Goal: Communication & Community: Answer question/provide support

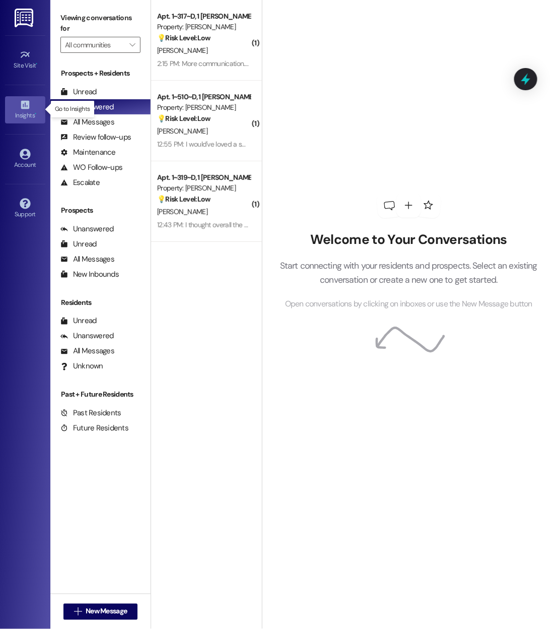
click at [25, 110] on div "Insights •" at bounding box center [25, 115] width 50 height 10
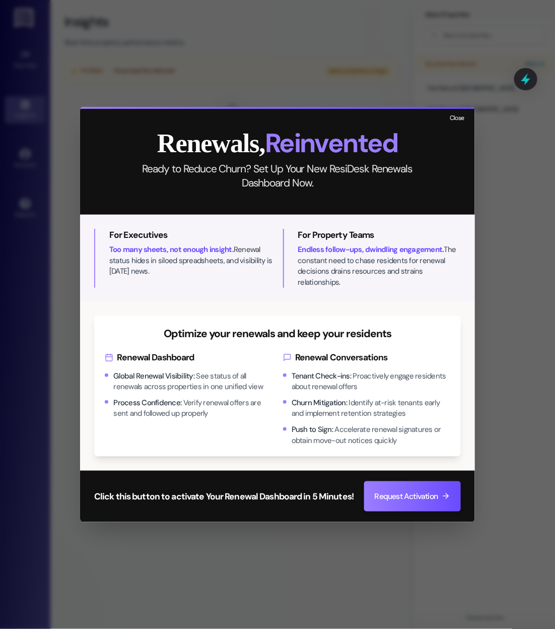
click at [459, 124] on button "Close" at bounding box center [457, 118] width 22 height 13
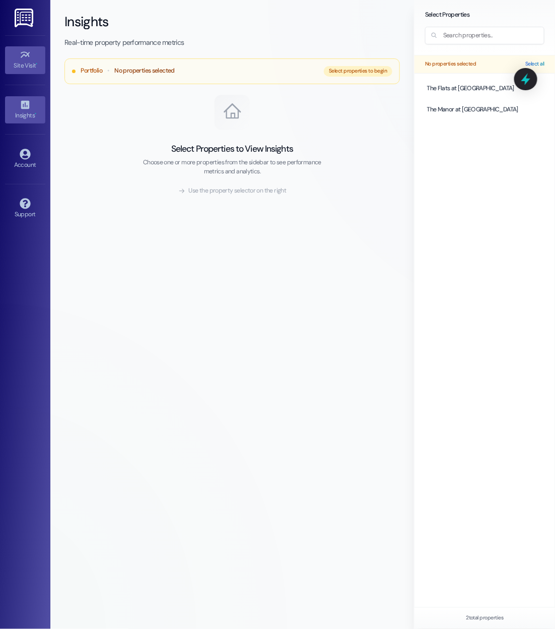
click at [22, 69] on div "Site Visit •" at bounding box center [25, 65] width 50 height 10
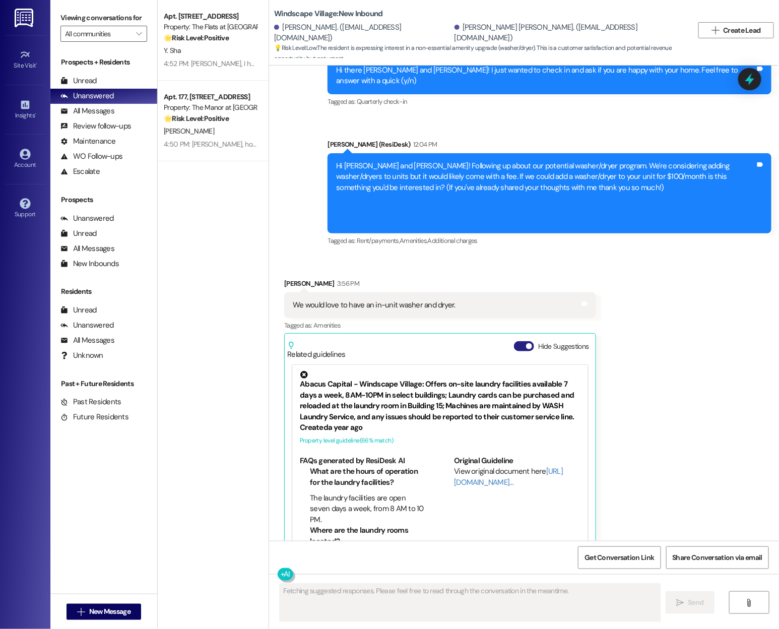
click at [526, 343] on span "button" at bounding box center [529, 346] width 6 height 6
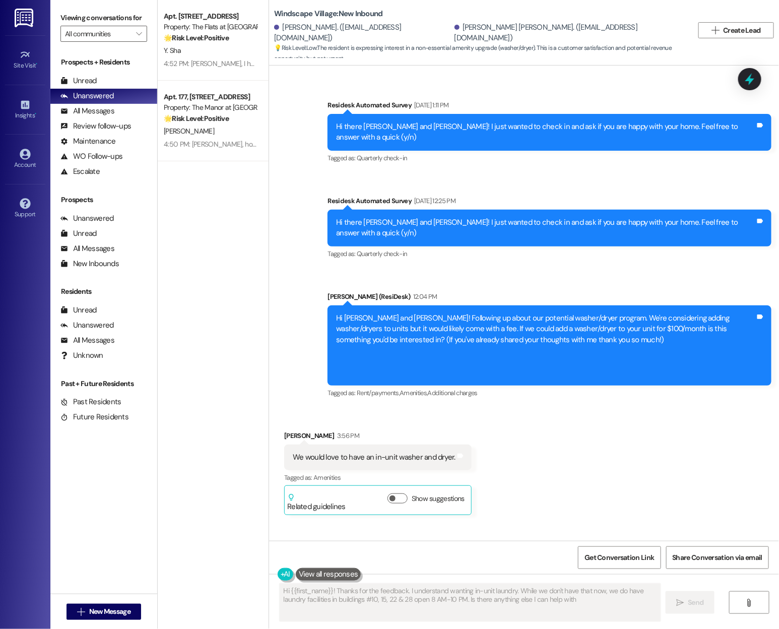
type textarea "Hi {{first_name}}! Thanks for the feedback. I understand wanting in-unit laundr…"
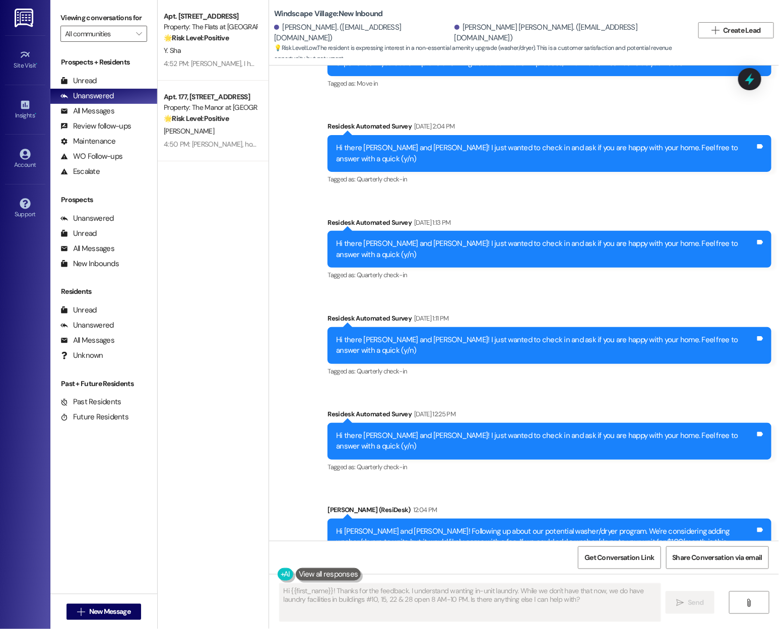
scroll to position [2777, 0]
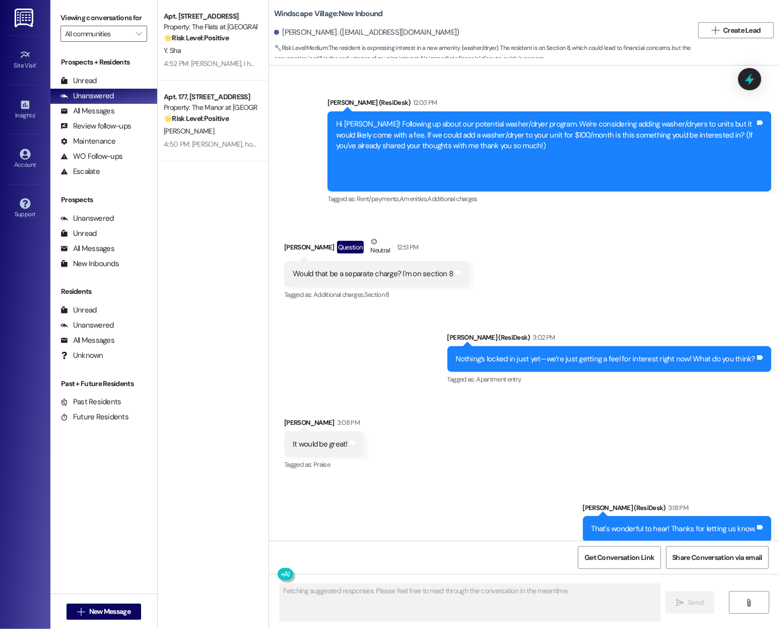
scroll to position [1029, 0]
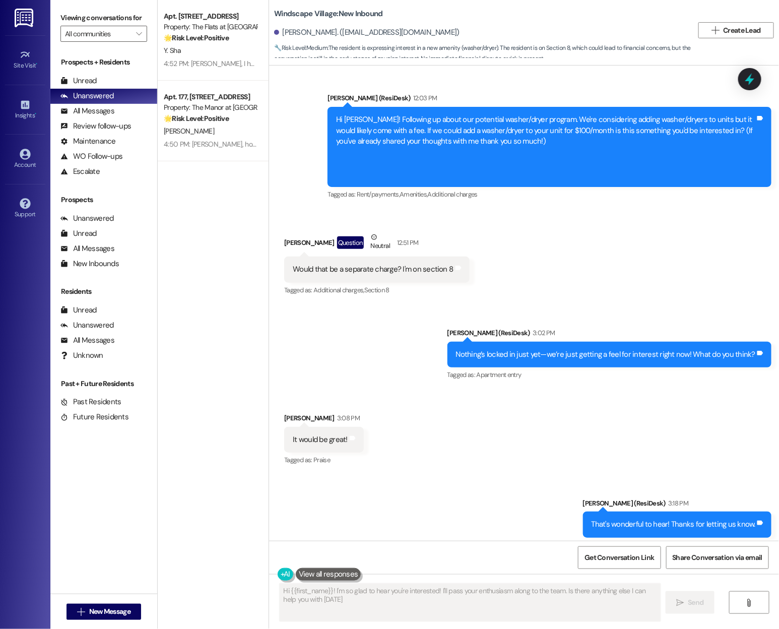
type textarea "Hi {{first_name}}! I'm so glad to hear you're interested! I'll pass your enthus…"
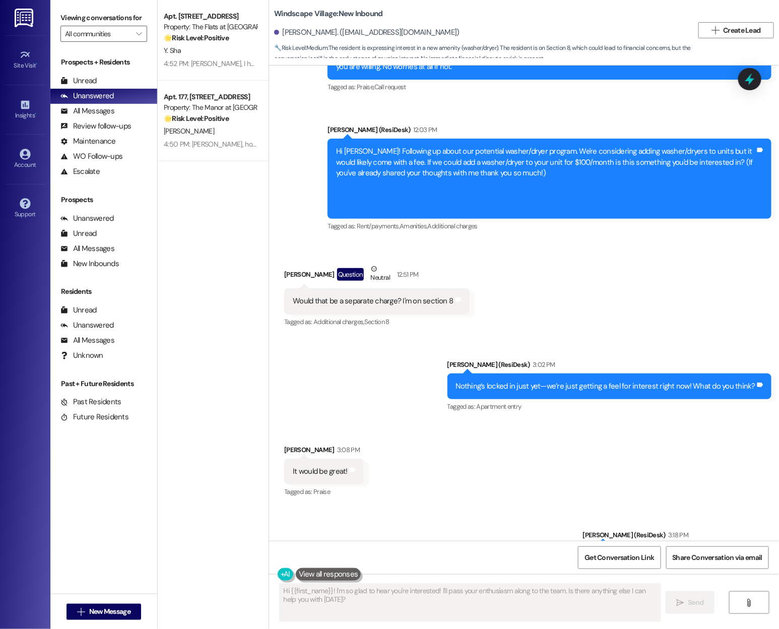
scroll to position [1038, 0]
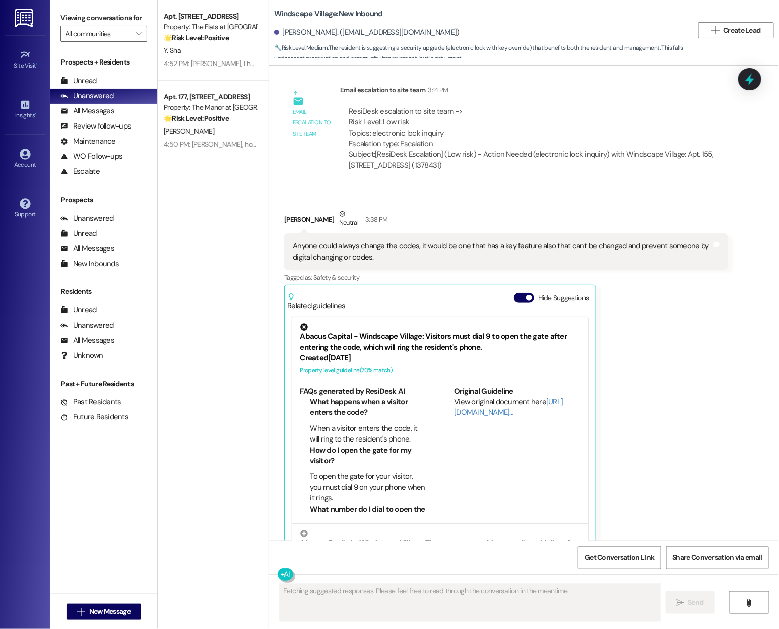
scroll to position [1779, 0]
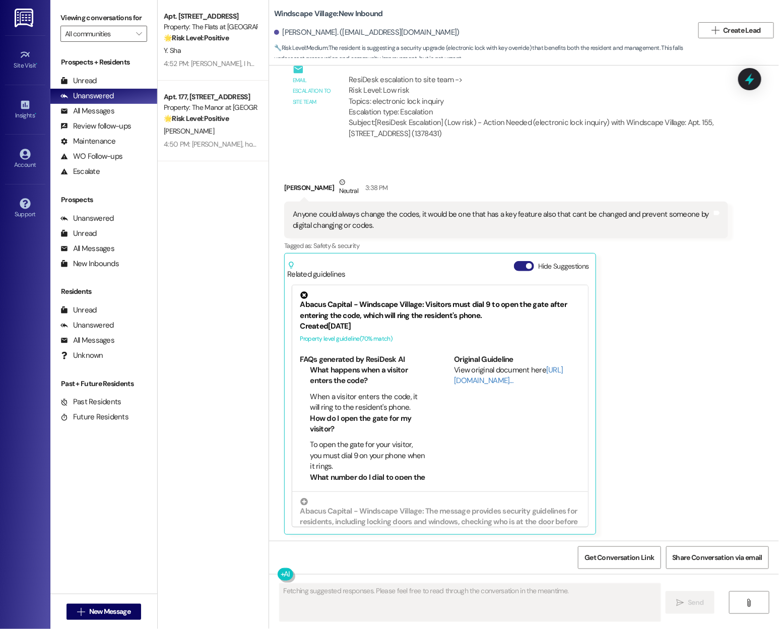
click at [516, 266] on button "Hide Suggestions" at bounding box center [524, 266] width 20 height 10
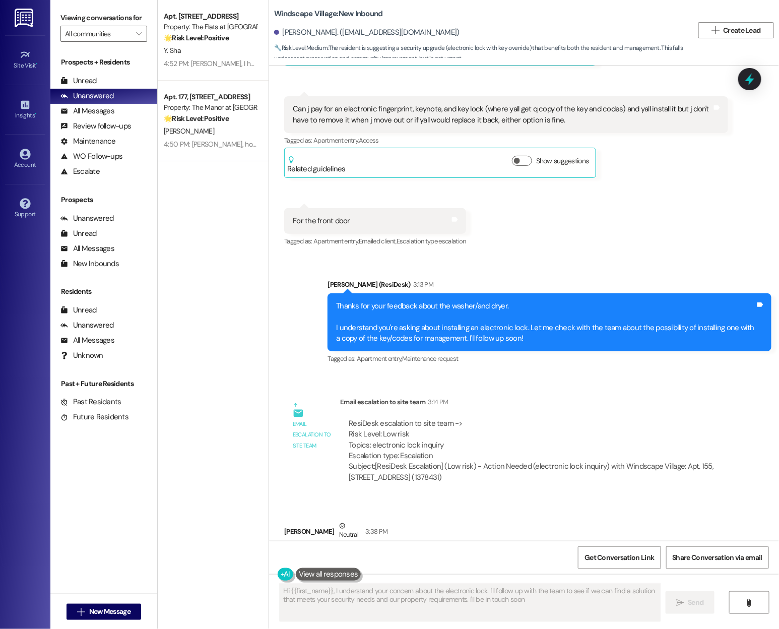
type textarea "Hi {{first_name}}, I understand your concern about the electronic lock. I'll fo…"
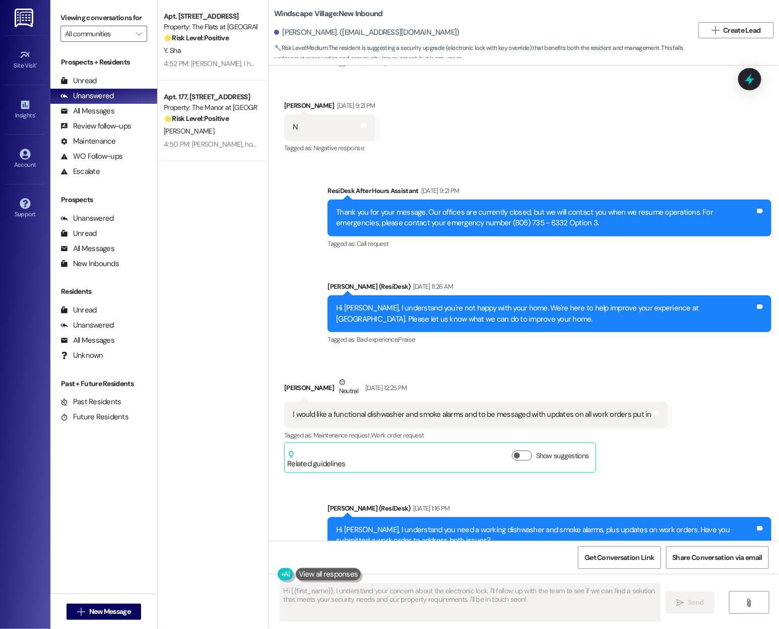
scroll to position [385, 0]
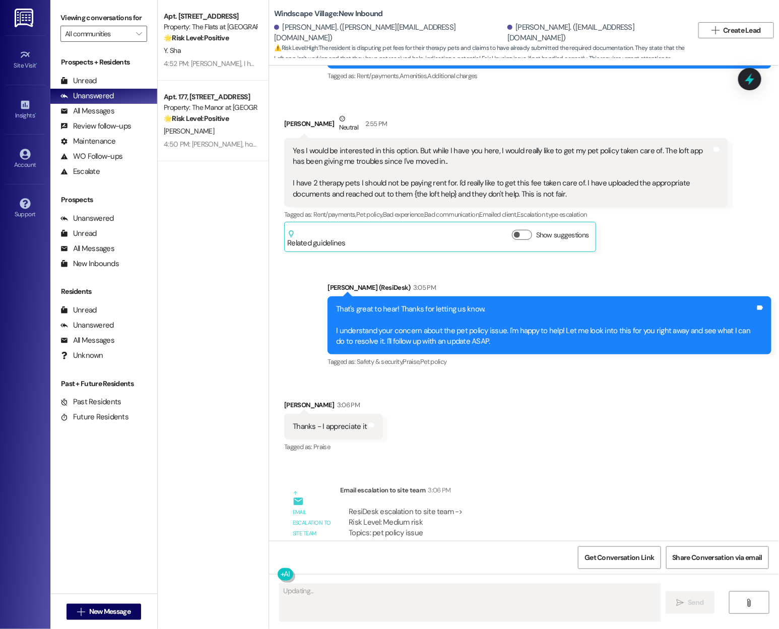
scroll to position [1479, 0]
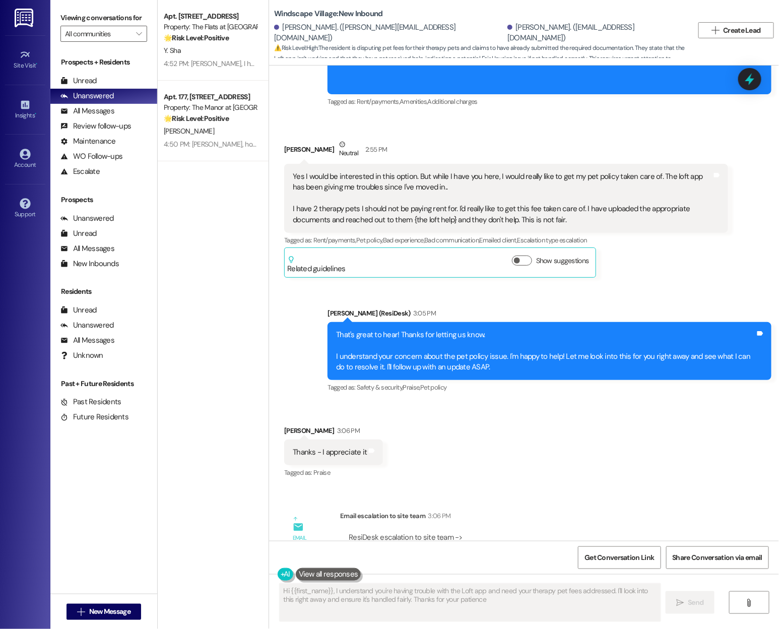
type textarea "Hi {{first_name}}, I understand you're having trouble with the Loft app and nee…"
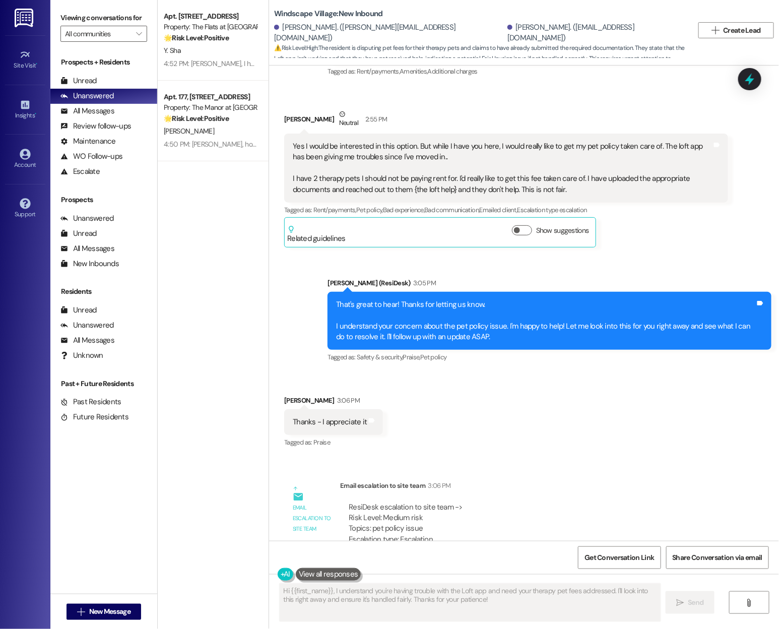
scroll to position [1634, 0]
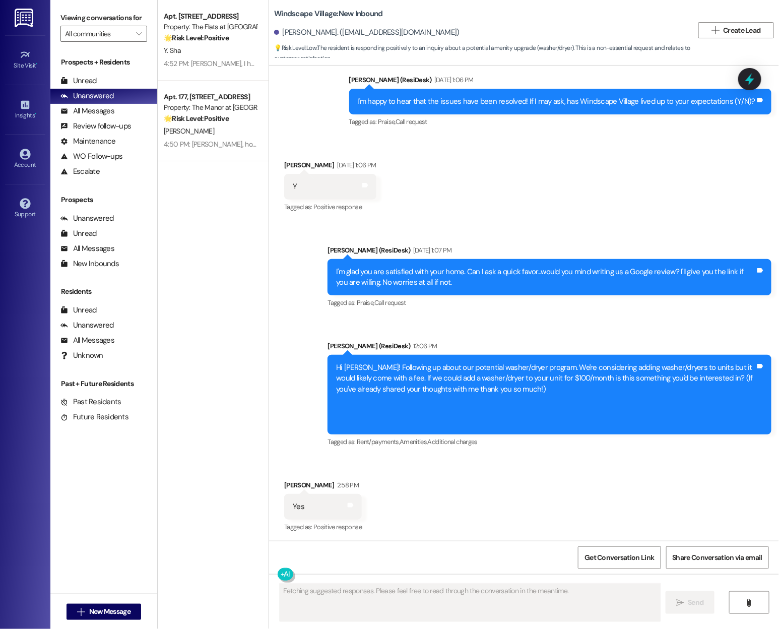
scroll to position [3261, 0]
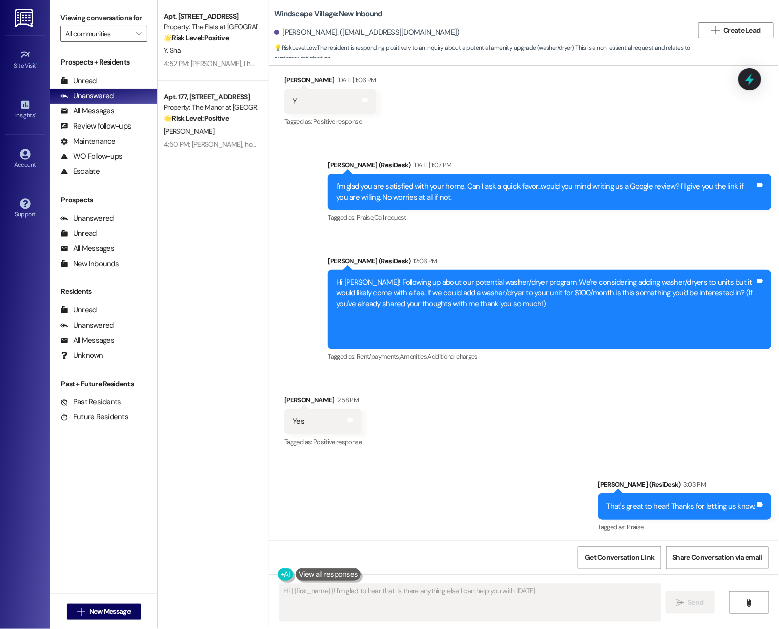
type textarea "Hi {{first_name}}! I'm glad to hear that. Is there anything else I can help you…"
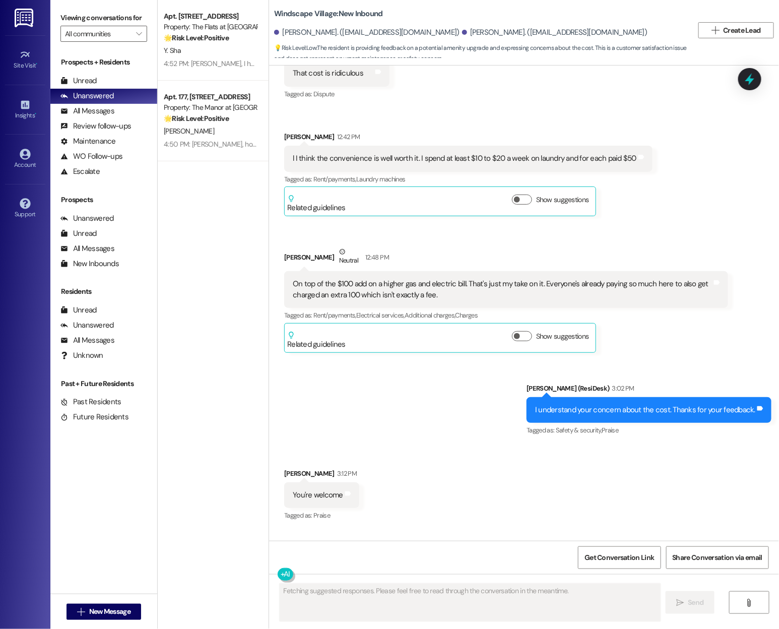
scroll to position [1911, 0]
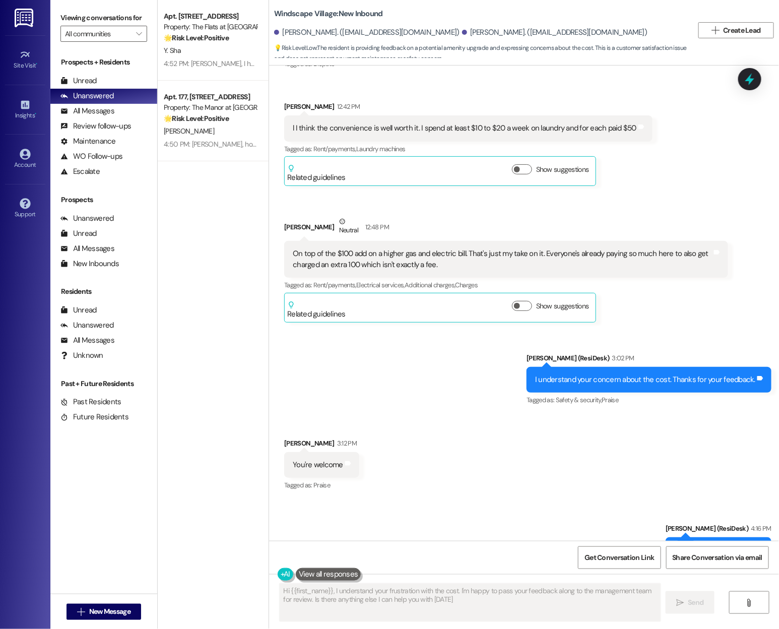
type textarea "Hi {{first_name}}, I understand your frustration with the cost. I'm happy to pa…"
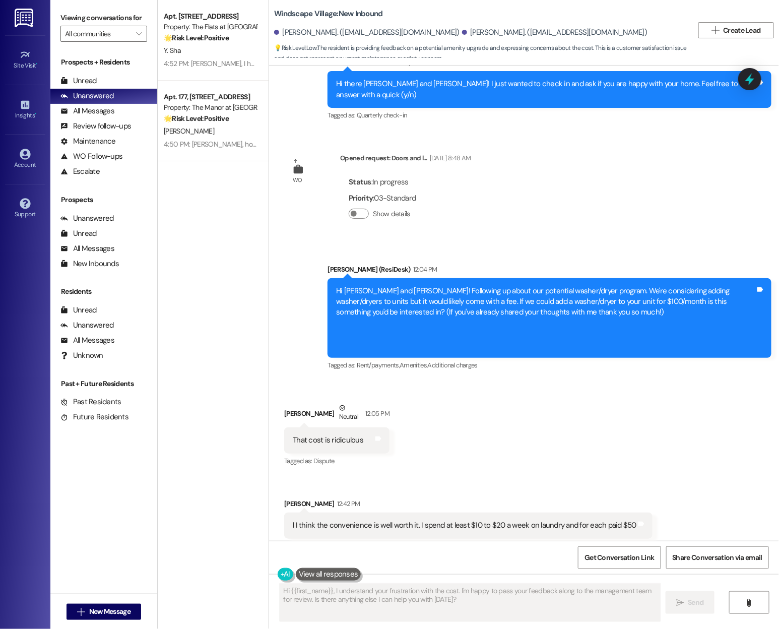
scroll to position [1529, 0]
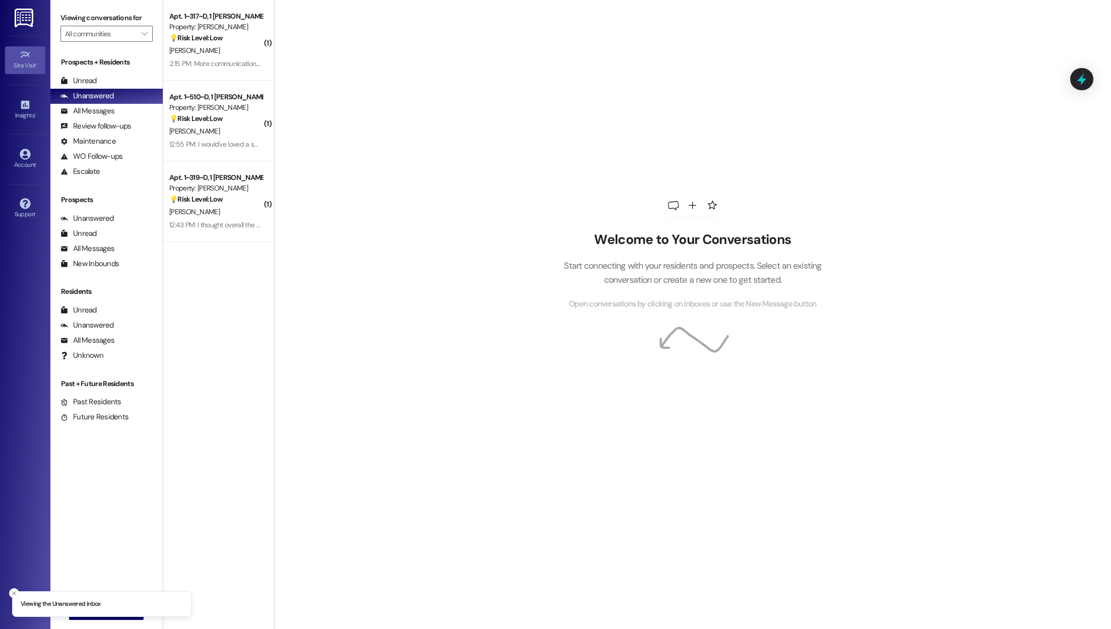
click at [16, 55] on link "Site Visit •" at bounding box center [25, 59] width 40 height 27
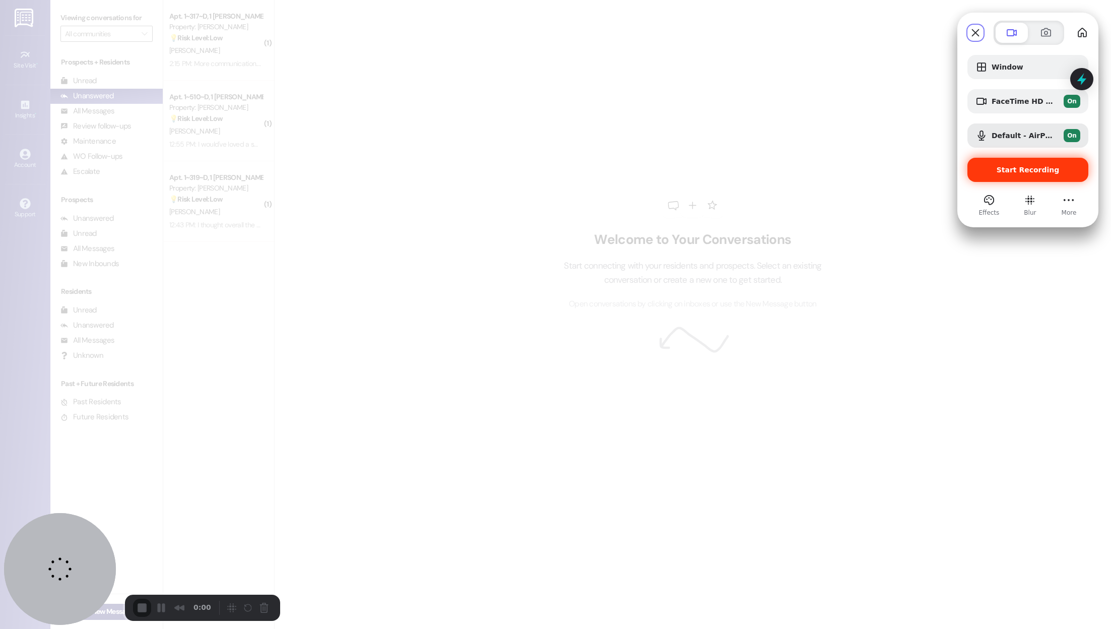
click at [1001, 170] on span "Start Recording" at bounding box center [1027, 170] width 63 height 8
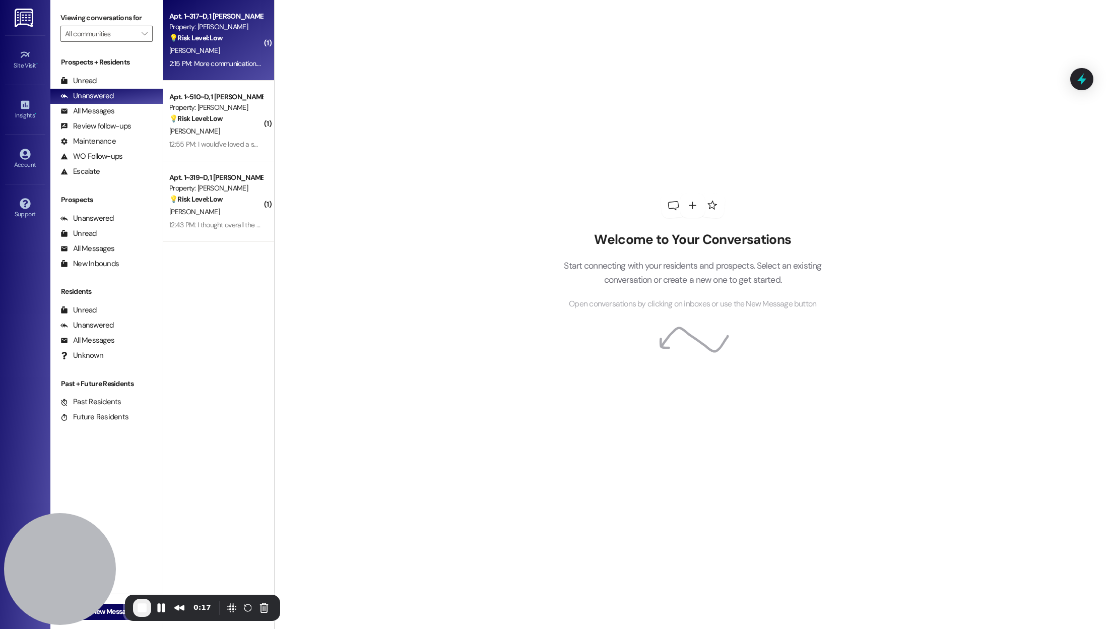
click at [210, 55] on div "[PERSON_NAME]" at bounding box center [215, 50] width 95 height 13
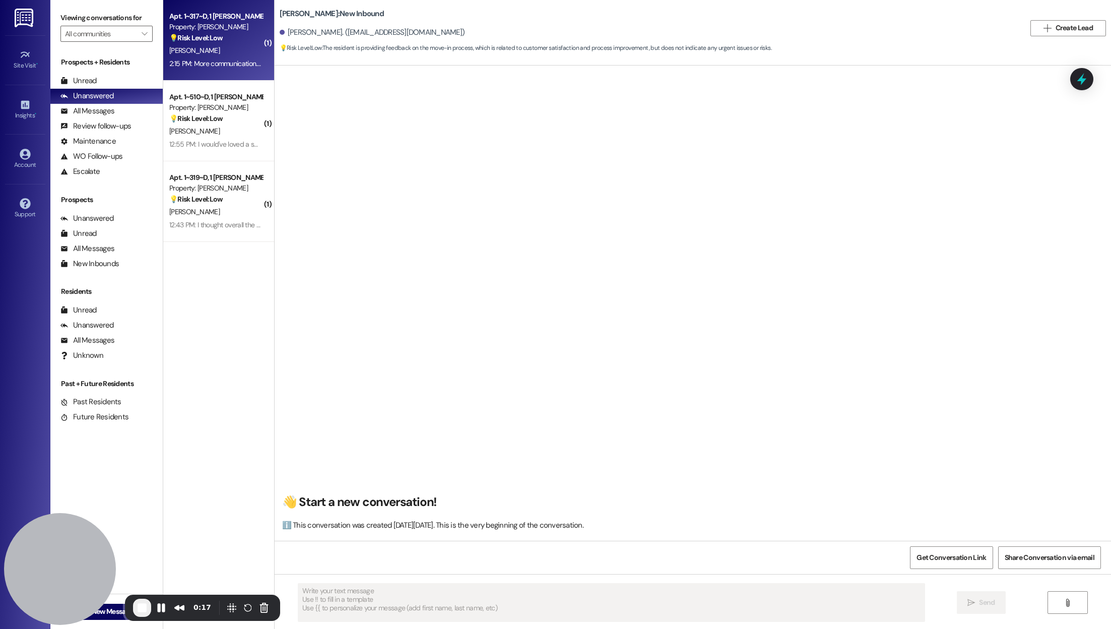
scroll to position [6, 0]
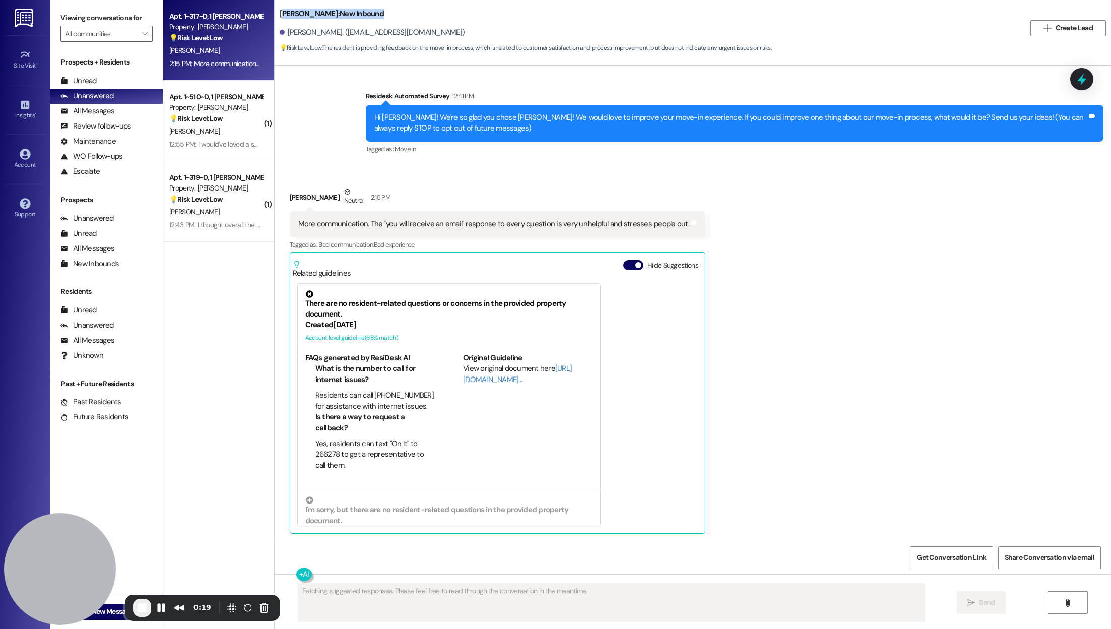
drag, startPoint x: 275, startPoint y: 9, endPoint x: 379, endPoint y: 10, distance: 103.8
click at [380, 10] on div "TODD: New Inbound" at bounding box center [380, 14] width 201 height 13
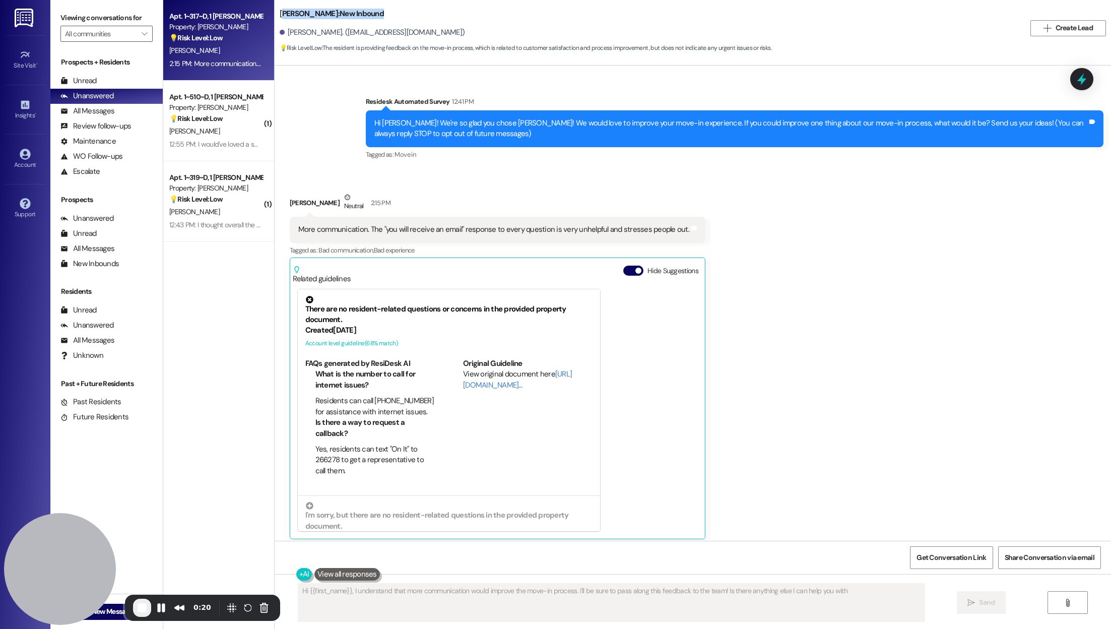
type textarea "Hi {{first_name}}, I understand that more communication would improve the move-…"
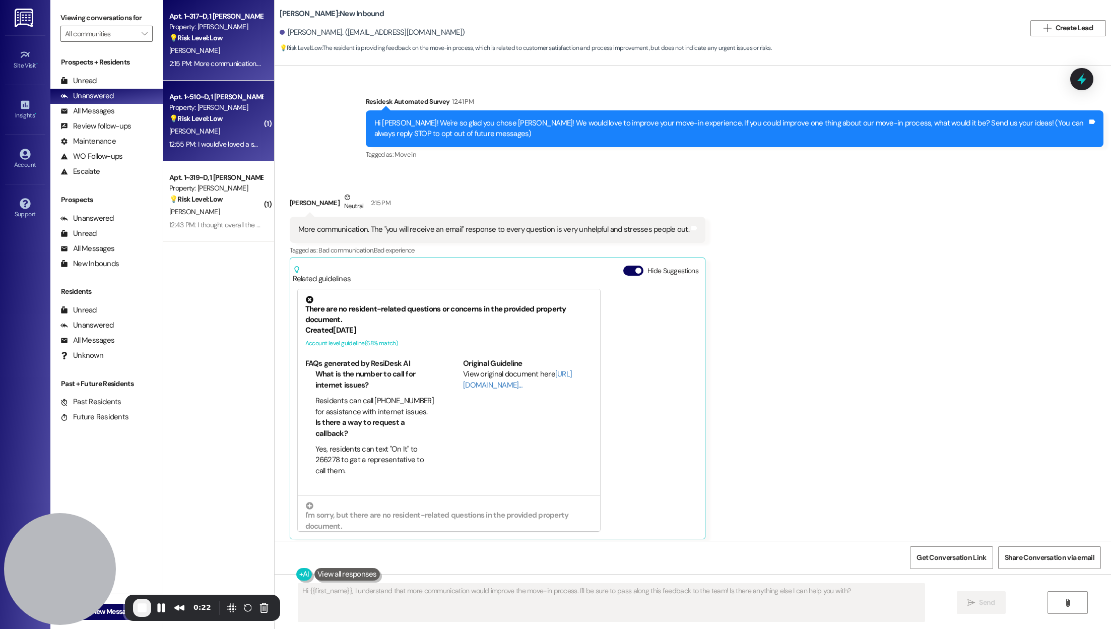
click at [207, 112] on div "Property: [PERSON_NAME]" at bounding box center [215, 107] width 93 height 11
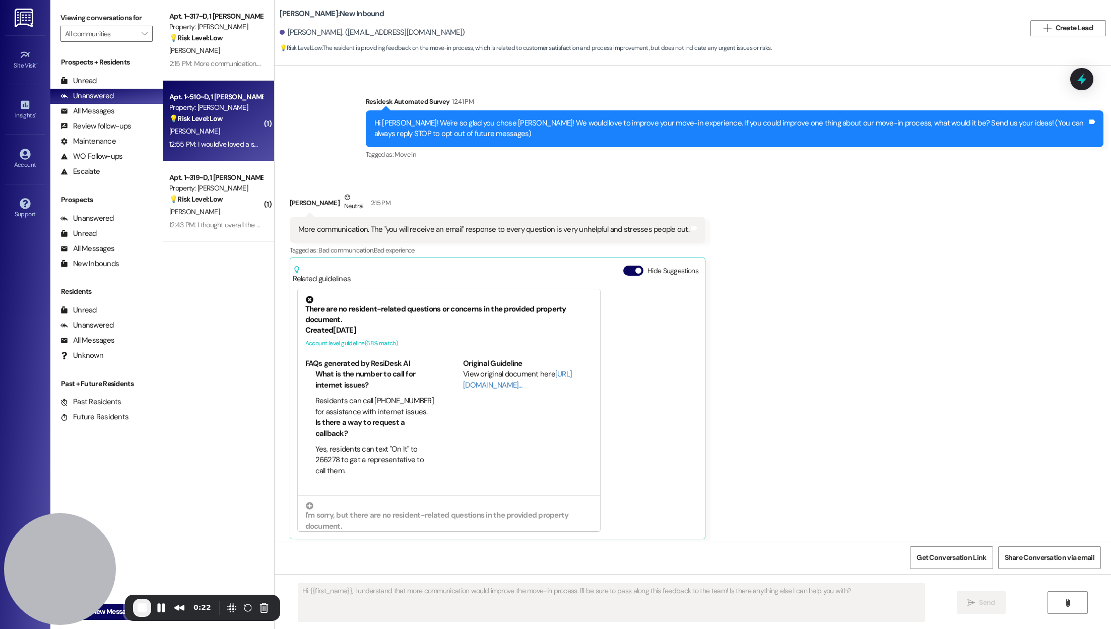
type textarea "Fetching suggested responses. Please feel free to read through the conversation…"
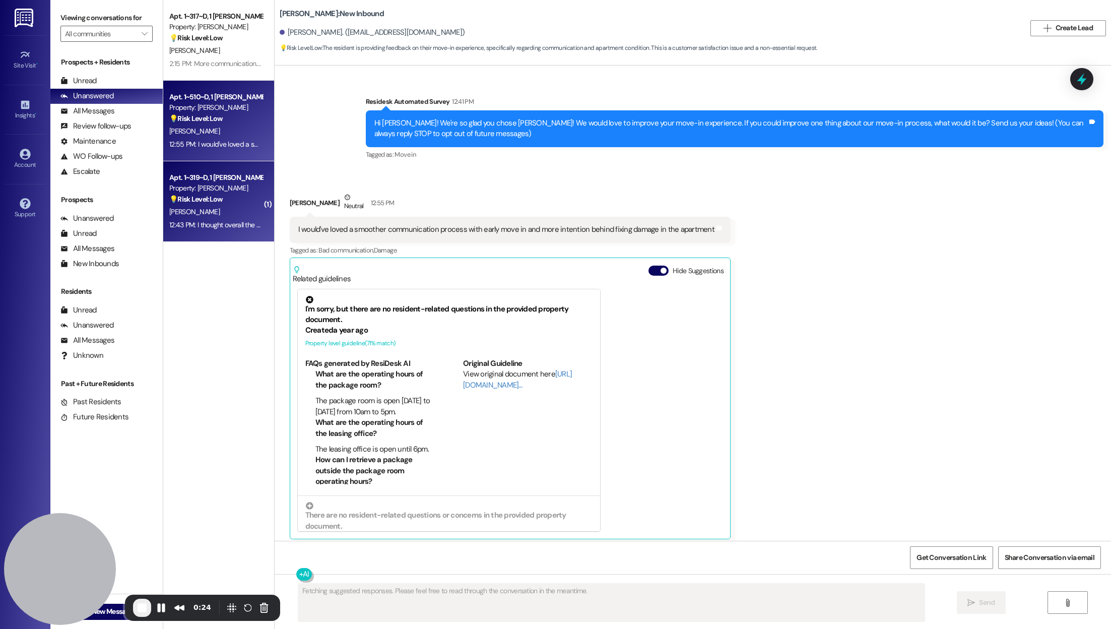
click at [212, 189] on div "Property: [PERSON_NAME]" at bounding box center [215, 188] width 93 height 11
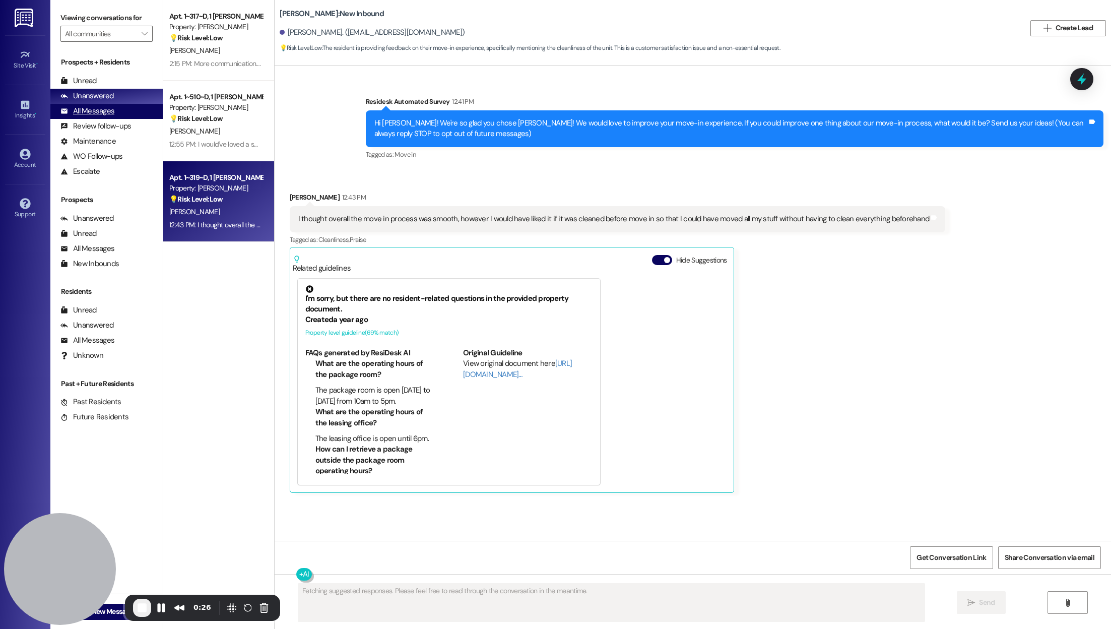
click at [108, 114] on div "All Messages" at bounding box center [87, 111] width 54 height 11
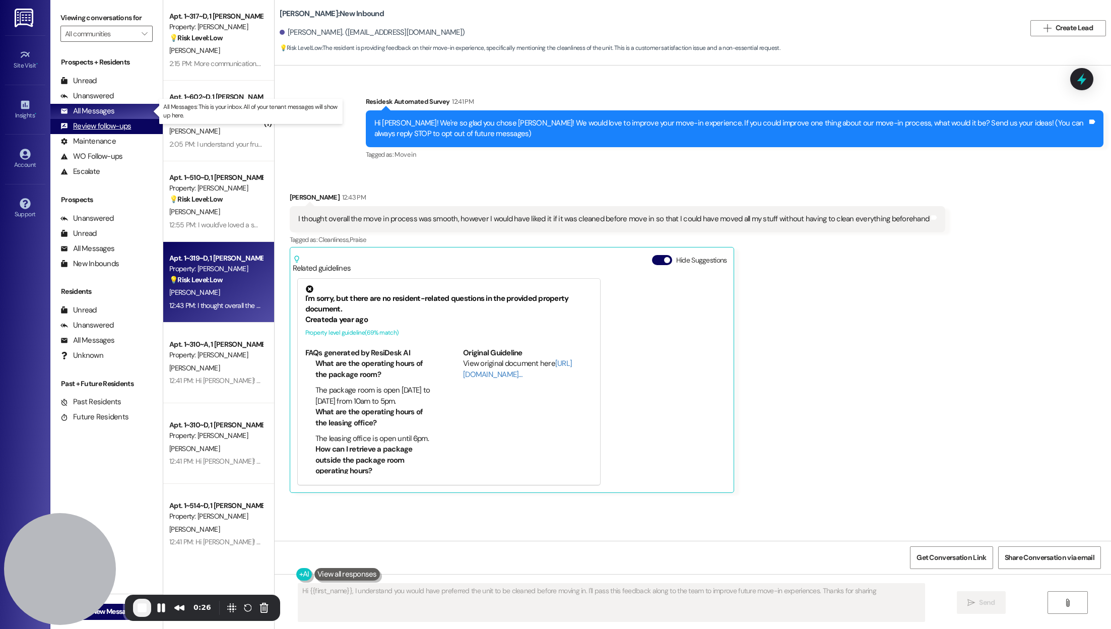
type textarea "Hi {{first_name}}, I understand you would have preferred the unit to be cleaned…"
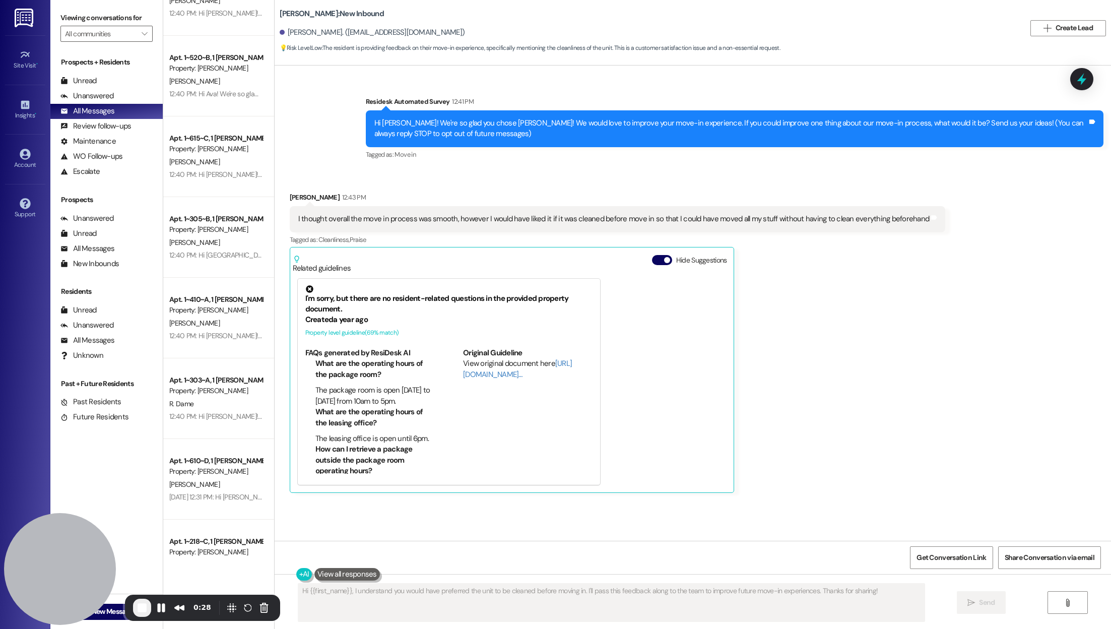
scroll to position [3472, 0]
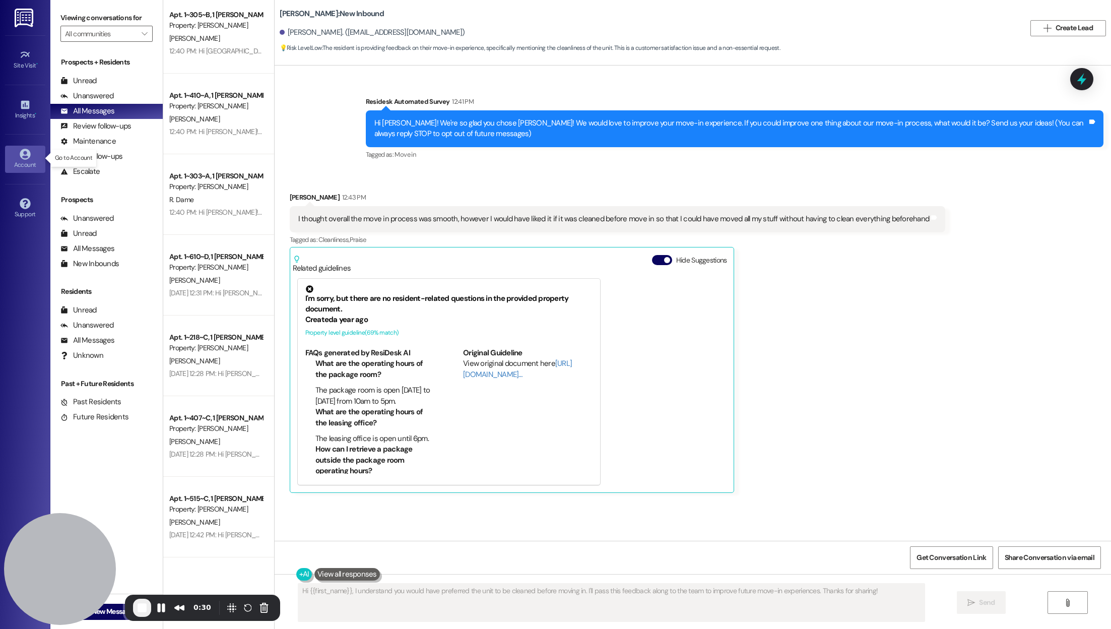
click at [29, 151] on icon at bounding box center [25, 154] width 11 height 11
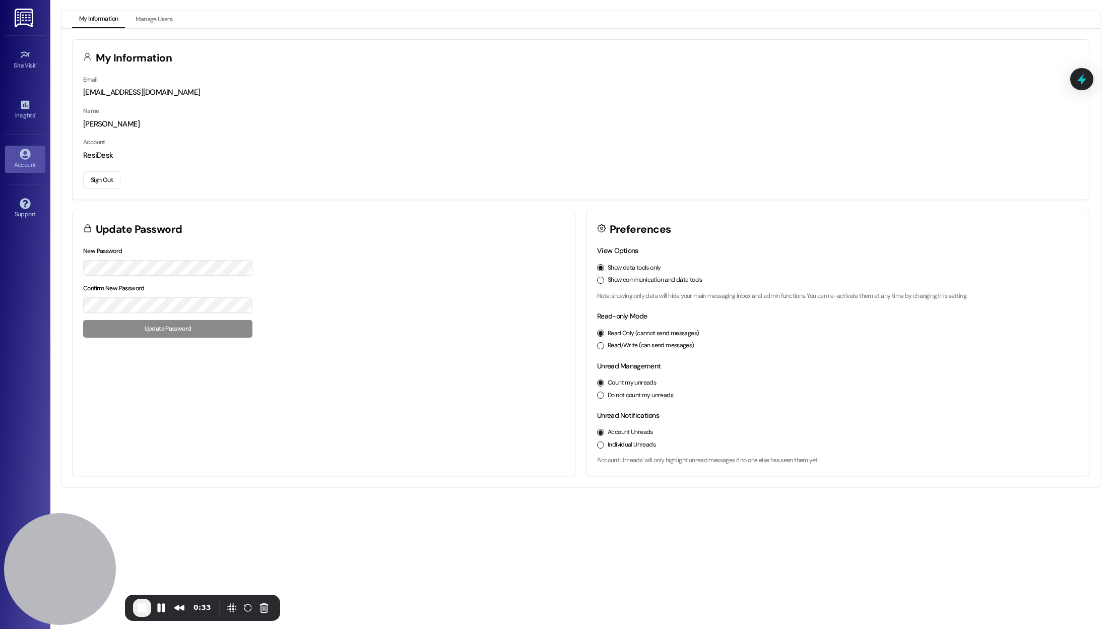
drag, startPoint x: 299, startPoint y: 100, endPoint x: 57, endPoint y: 93, distance: 241.9
click at [56, 93] on div "My Information Manage Users My Information Email automated-surveys-willowbridge…" at bounding box center [580, 249] width 1060 height 476
click at [20, 71] on link "Site Visit •" at bounding box center [25, 59] width 40 height 27
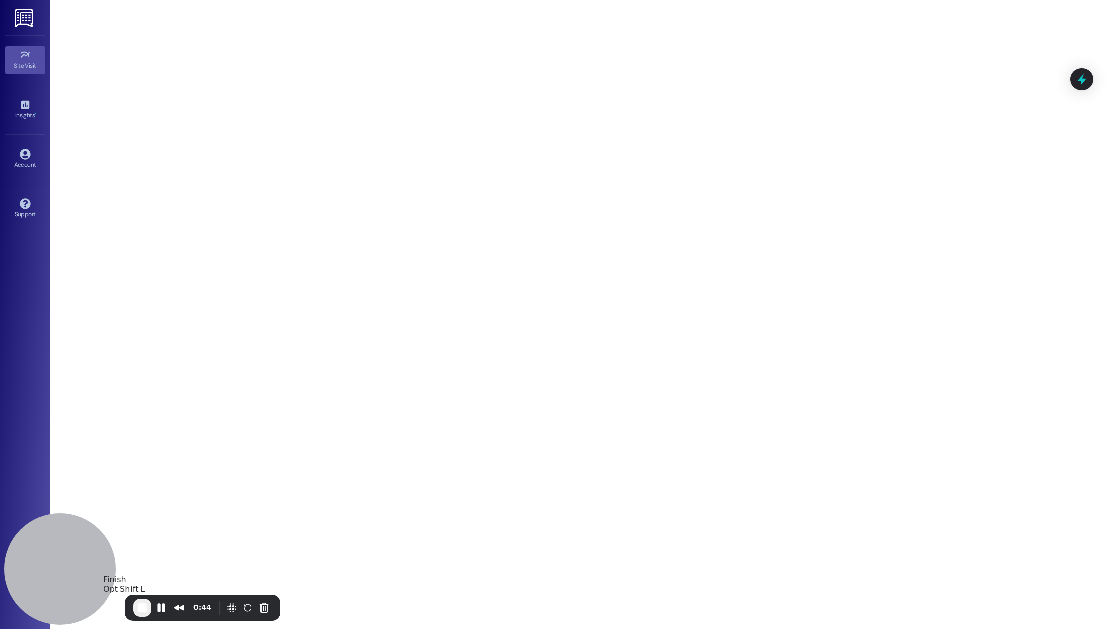
click at [138, 609] on span "End Recording" at bounding box center [142, 607] width 12 height 12
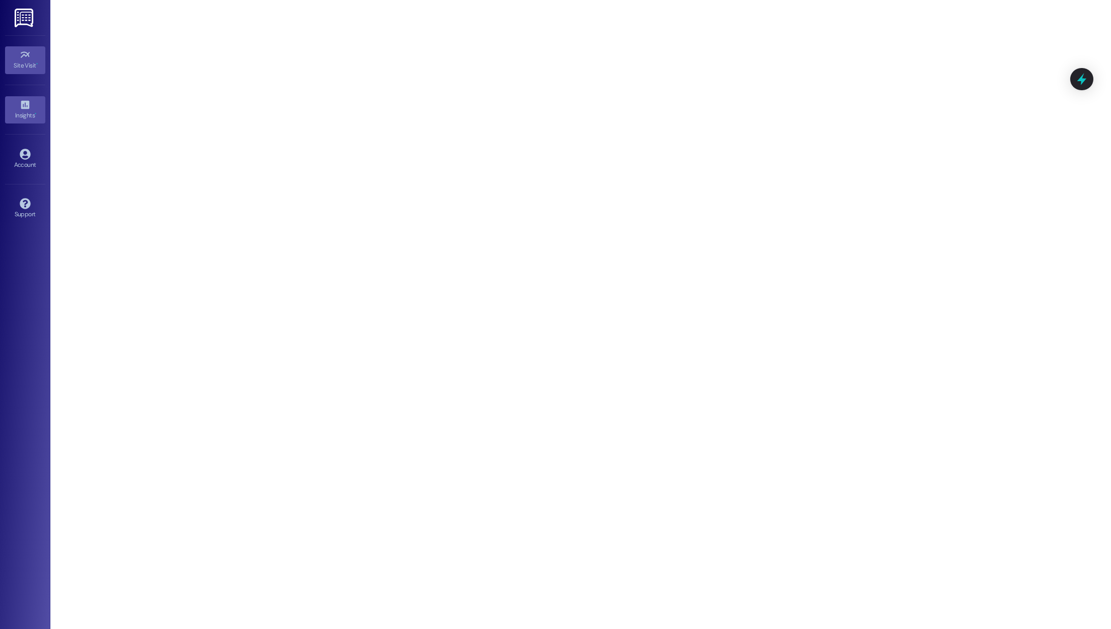
click at [23, 120] on link "Insights •" at bounding box center [25, 109] width 40 height 27
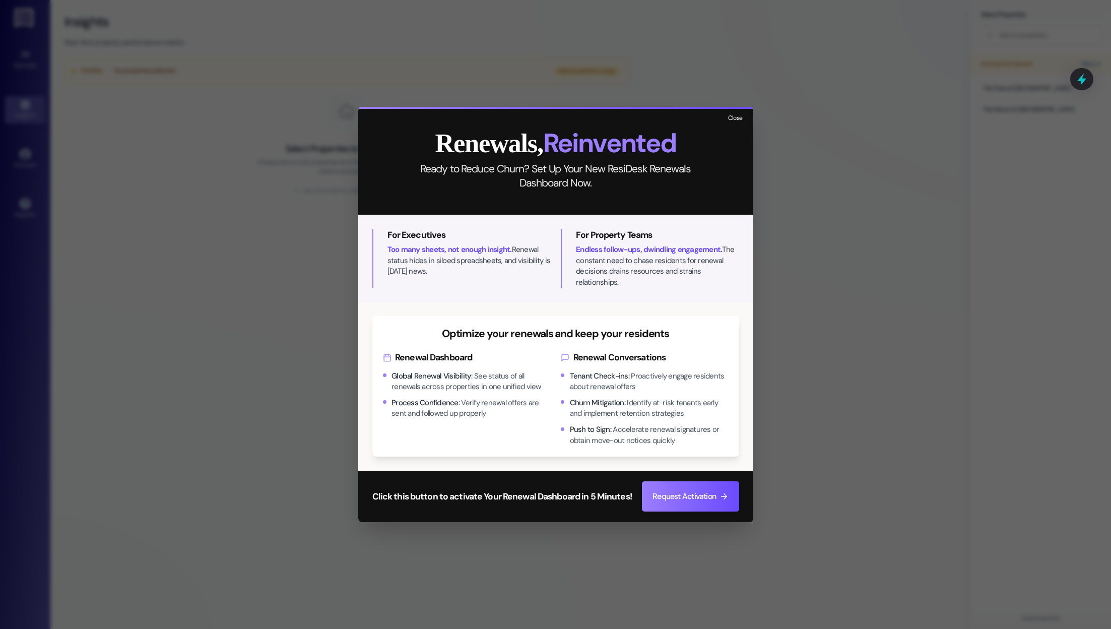
click at [735, 122] on button "Close" at bounding box center [735, 118] width 22 height 13
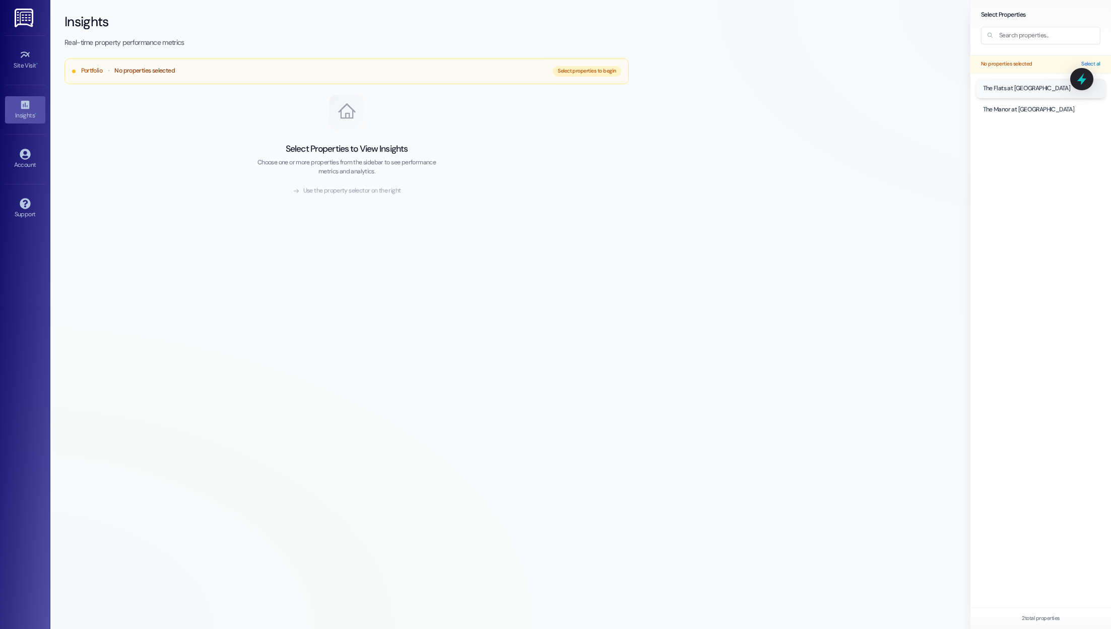
click at [996, 96] on div at bounding box center [1041, 89] width 130 height 20
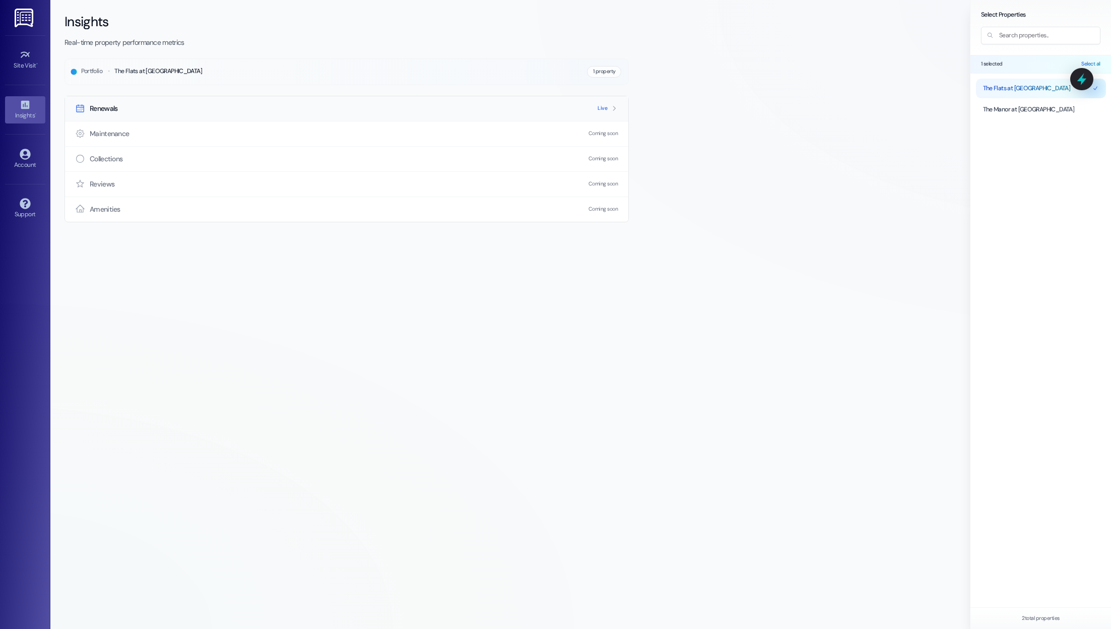
click at [501, 111] on div "Renewals Live" at bounding box center [346, 108] width 563 height 25
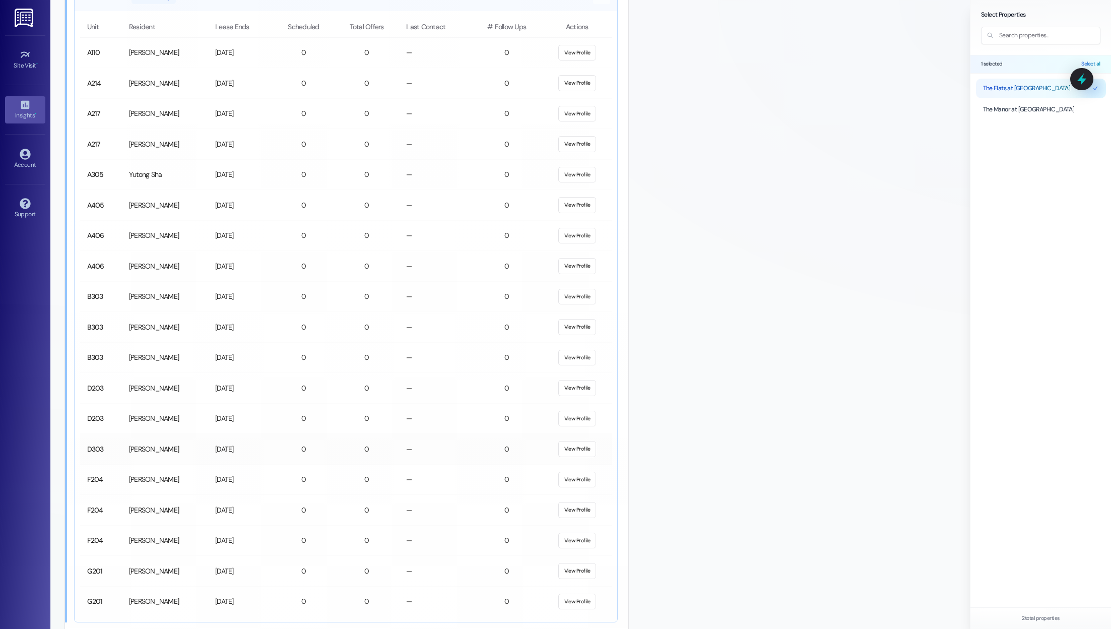
scroll to position [4141, 0]
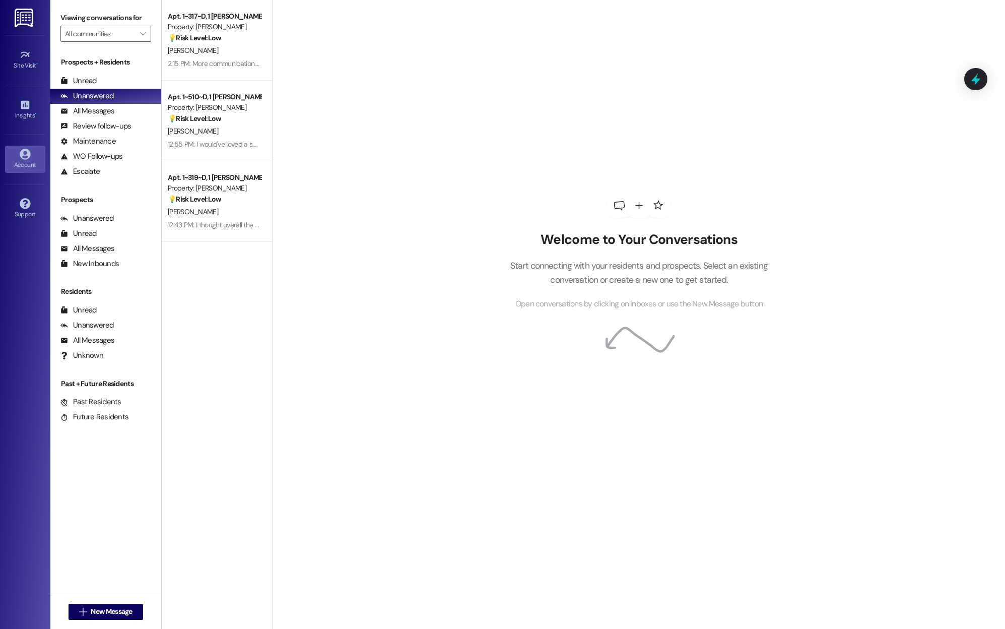
click at [19, 151] on link "Account" at bounding box center [25, 159] width 40 height 27
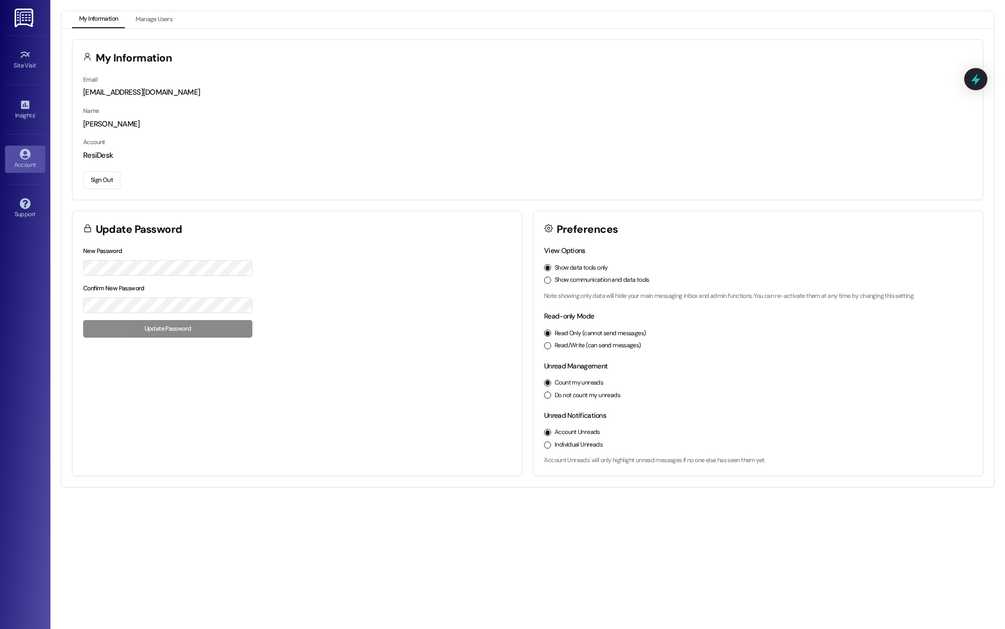
click at [103, 178] on button "Sign Out" at bounding box center [101, 180] width 37 height 18
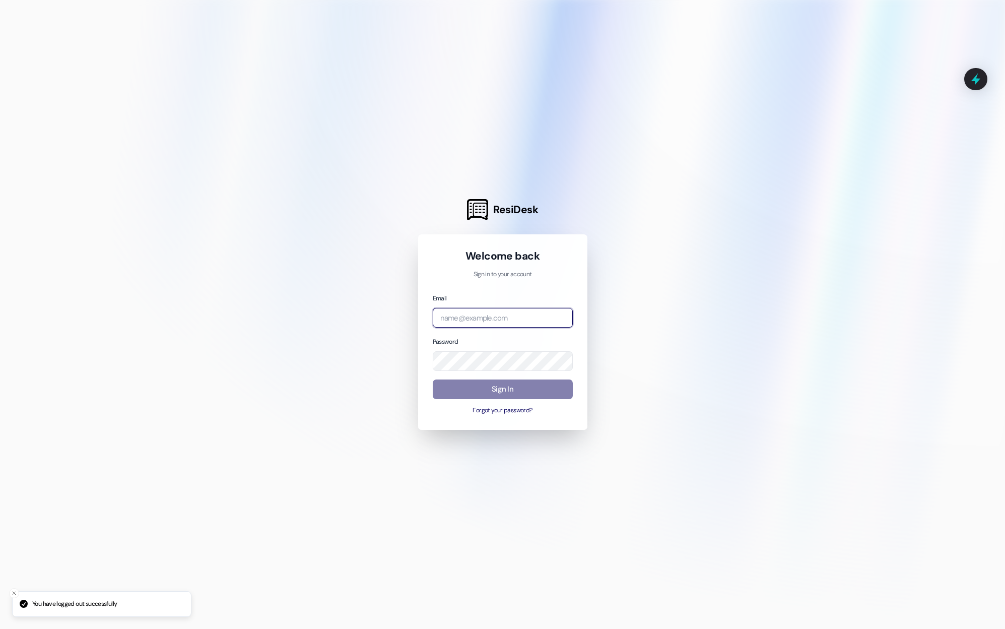
click at [463, 310] on input "email" at bounding box center [503, 318] width 140 height 20
paste input "[EMAIL_ADDRESS][DOMAIN_NAME]"
type input "[EMAIL_ADDRESS][DOMAIN_NAME]"
click at [447, 313] on input "[EMAIL_ADDRESS][DOMAIN_NAME]" at bounding box center [503, 318] width 140 height 20
click at [464, 390] on button "Sign In" at bounding box center [503, 389] width 140 height 20
